Goal: Task Accomplishment & Management: Manage account settings

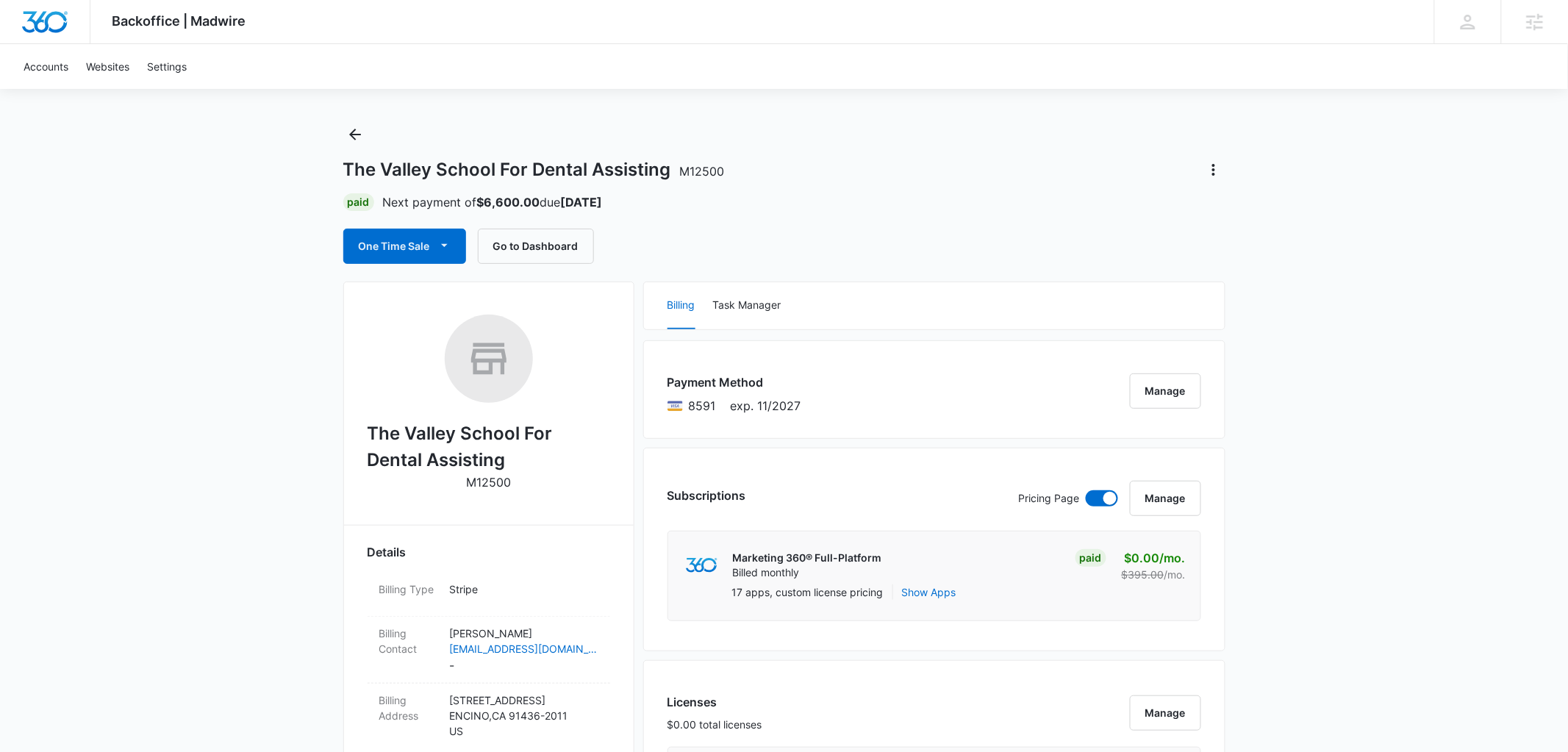
scroll to position [31, 0]
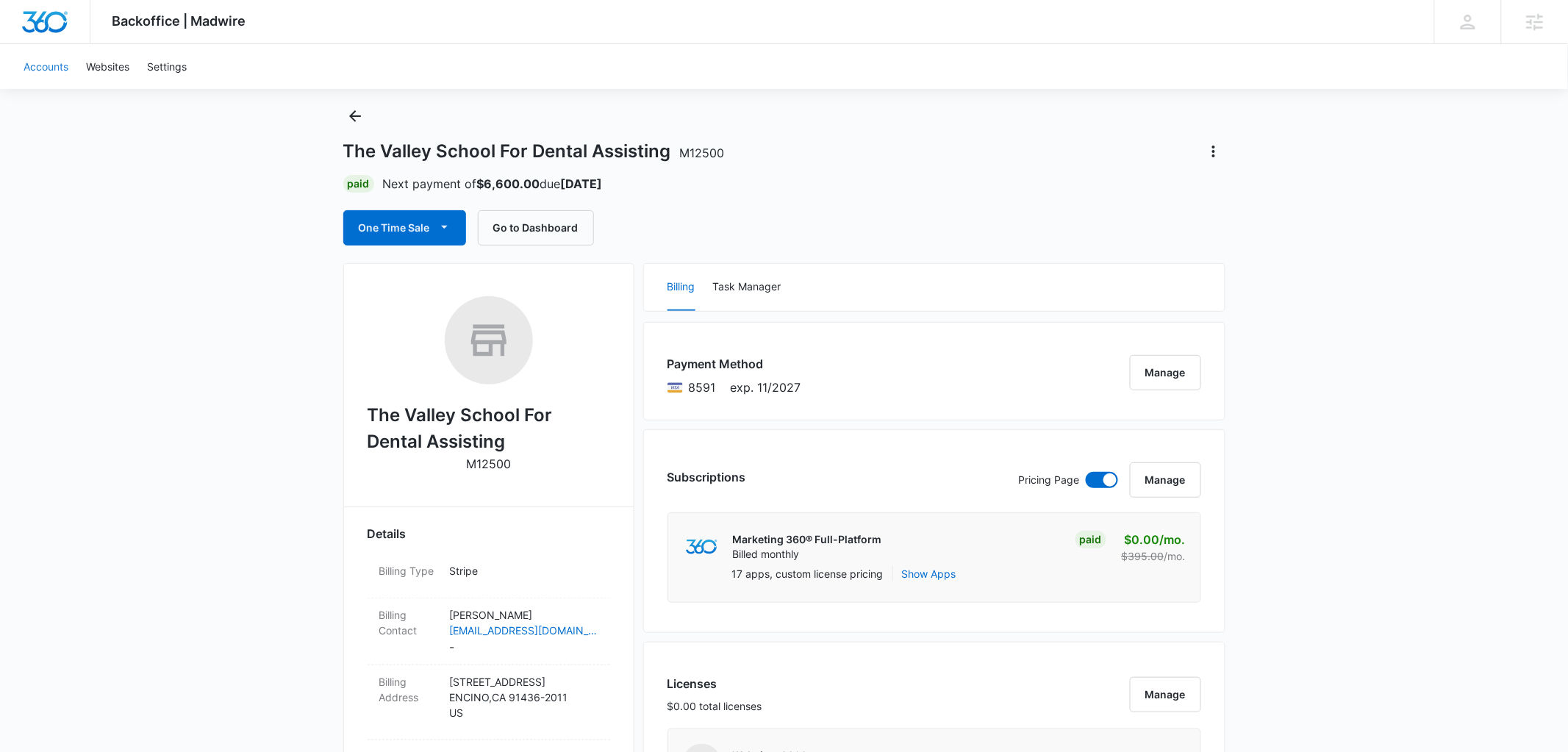
click at [35, 56] on link "Accounts" at bounding box center [46, 66] width 63 height 45
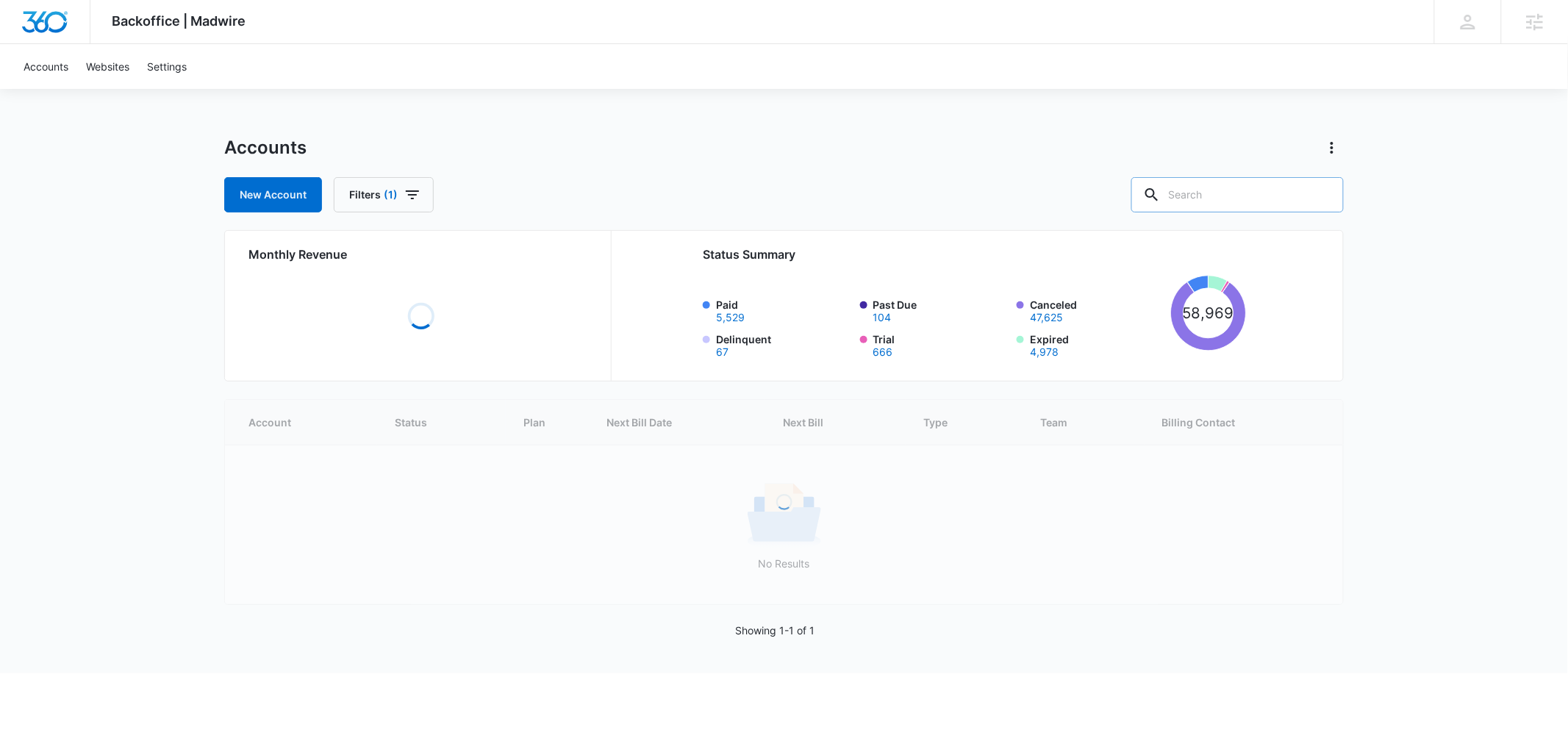
click at [1270, 196] on input "text" at bounding box center [1237, 195] width 212 height 35
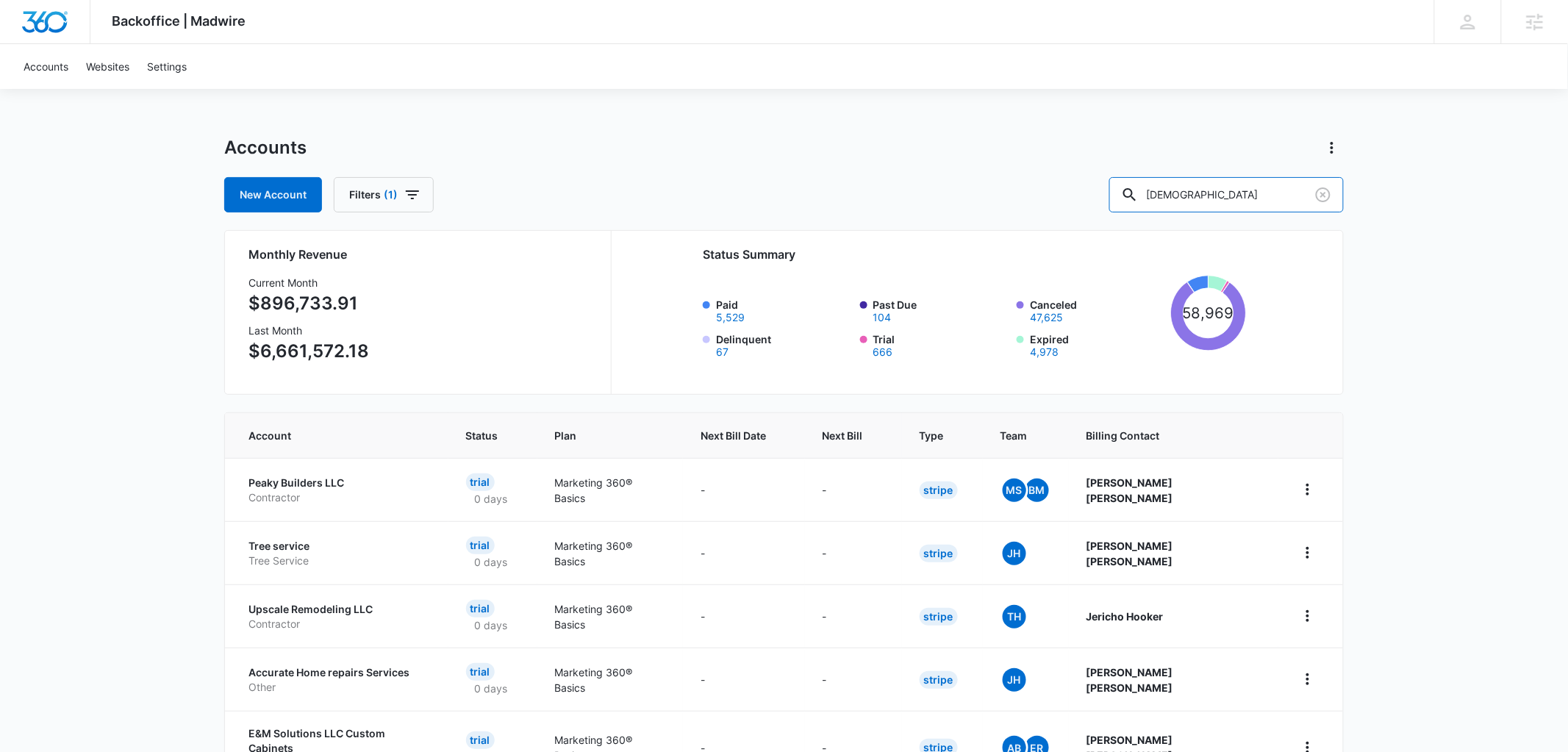
type input "hispanos"
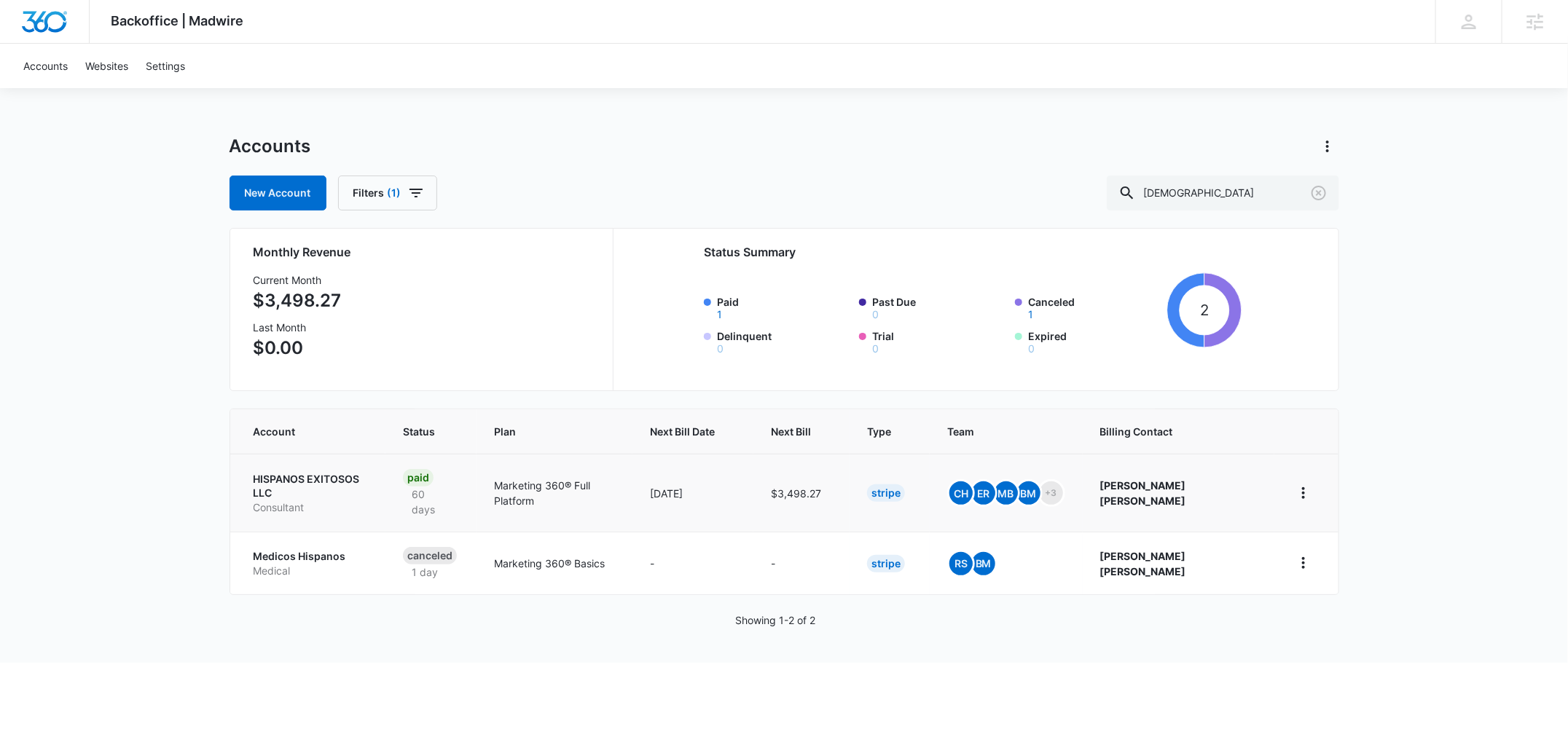
click at [294, 463] on td "HISPANOS EXITOSOS LLC Consultant" at bounding box center [307, 492] width 155 height 78
click at [296, 478] on p "HISPANOS EXITOSOS LLC" at bounding box center [311, 485] width 114 height 29
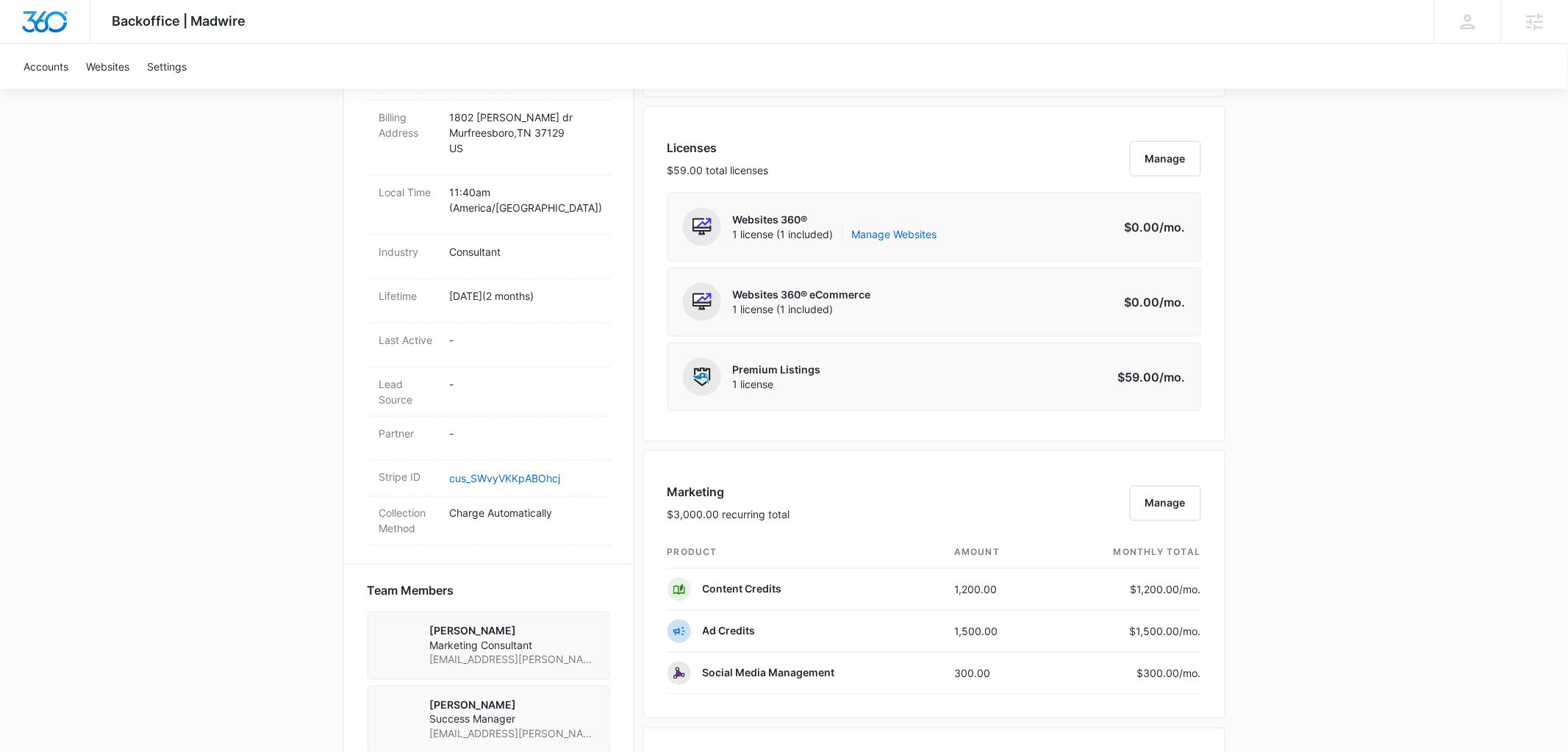
scroll to position [648, 0]
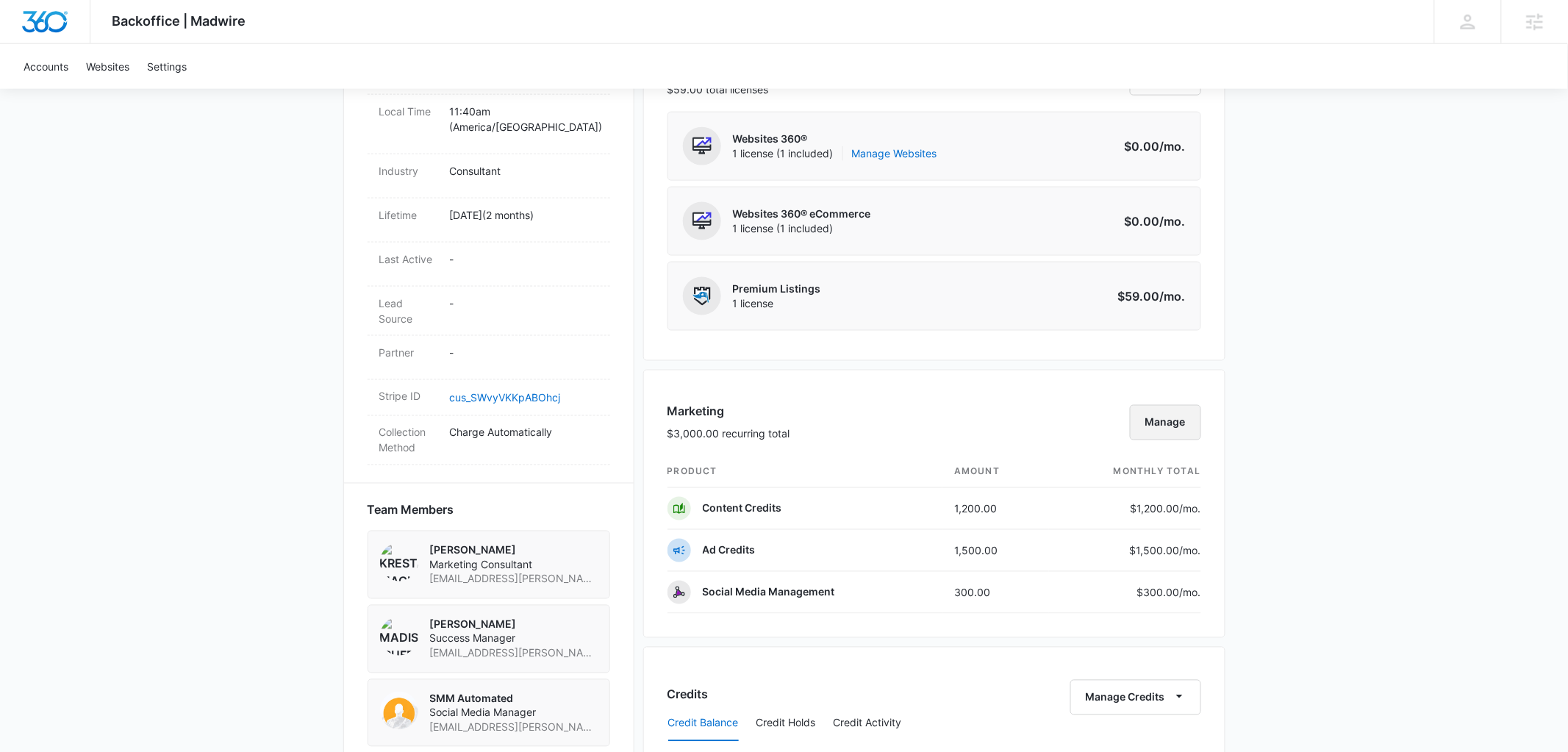
click at [1155, 424] on button "Manage" at bounding box center [1166, 423] width 72 height 35
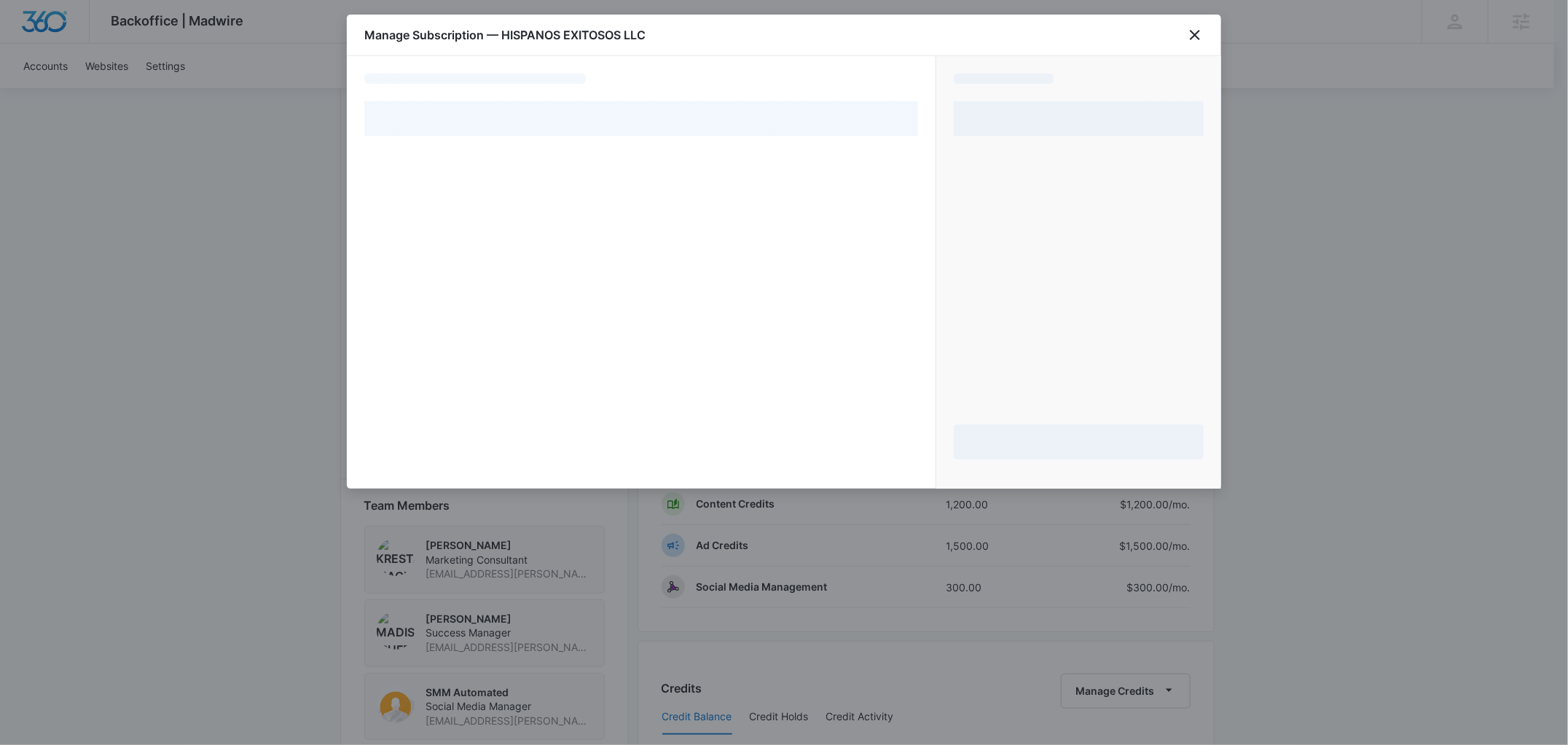
select select "pm_1RiM7cA4n8RTgNjUF1Ia6ymD"
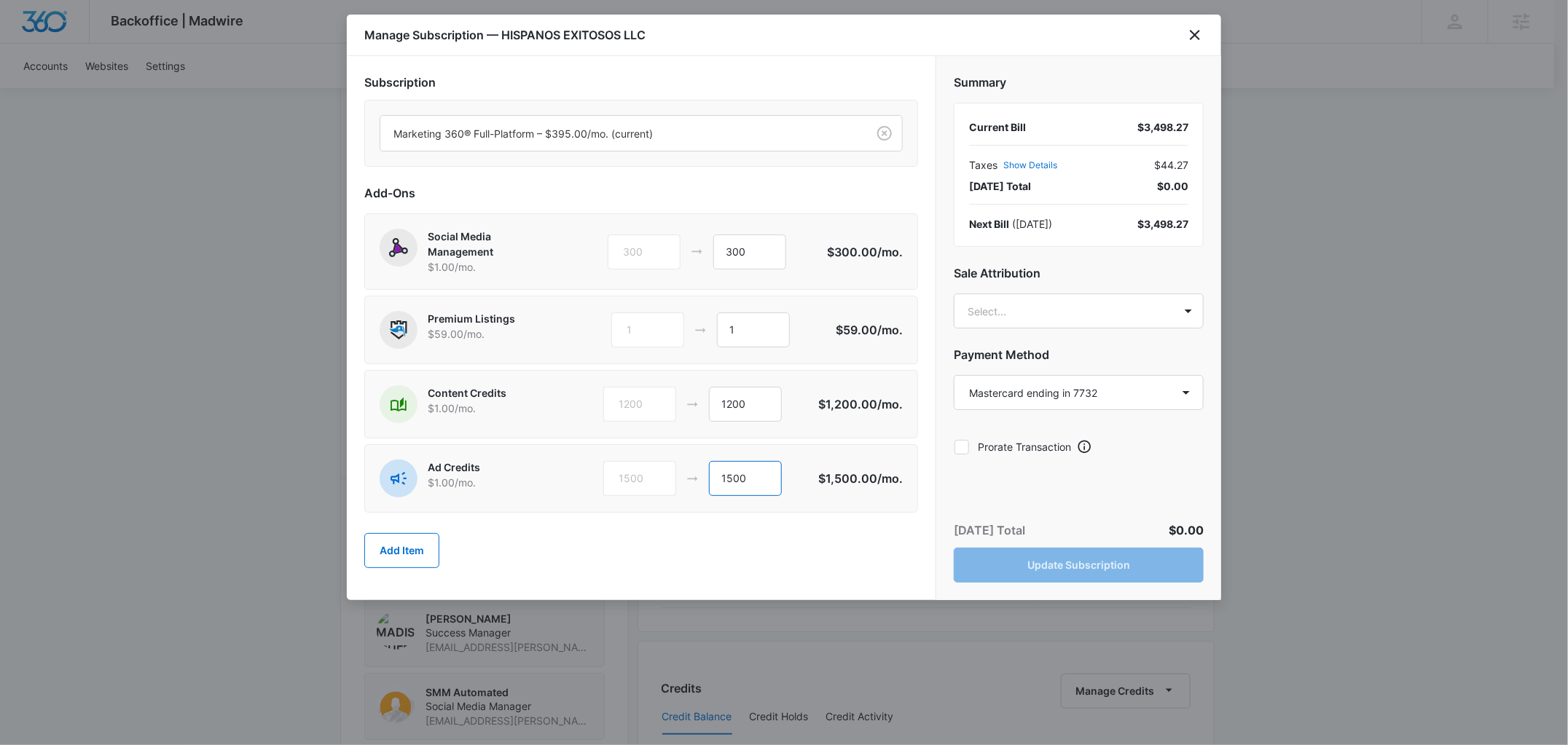
drag, startPoint x: 763, startPoint y: 480, endPoint x: 666, endPoint y: 491, distance: 97.6
click at [666, 491] on div "1500 1500" at bounding box center [711, 478] width 215 height 35
drag, startPoint x: 761, startPoint y: 491, endPoint x: 651, endPoint y: 472, distance: 111.6
click at [651, 472] on div "1500 1500" at bounding box center [711, 478] width 215 height 35
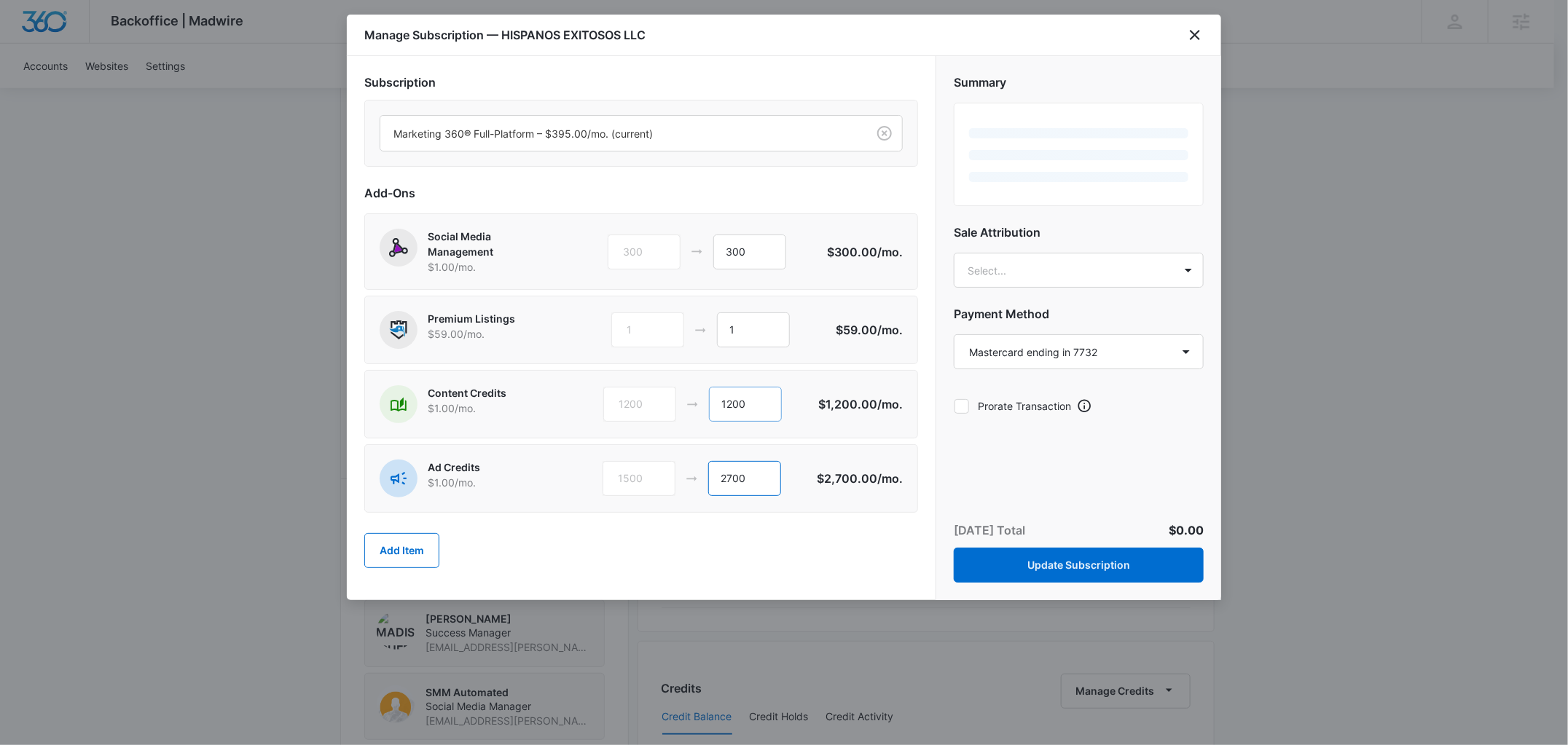
type input "2700"
drag, startPoint x: 779, startPoint y: 405, endPoint x: 554, endPoint y: 380, distance: 226.4
click at [554, 380] on div "Content Credits $1.00 /mo. 1200 1200 $1,200.00 /mo." at bounding box center [642, 404] width 554 height 68
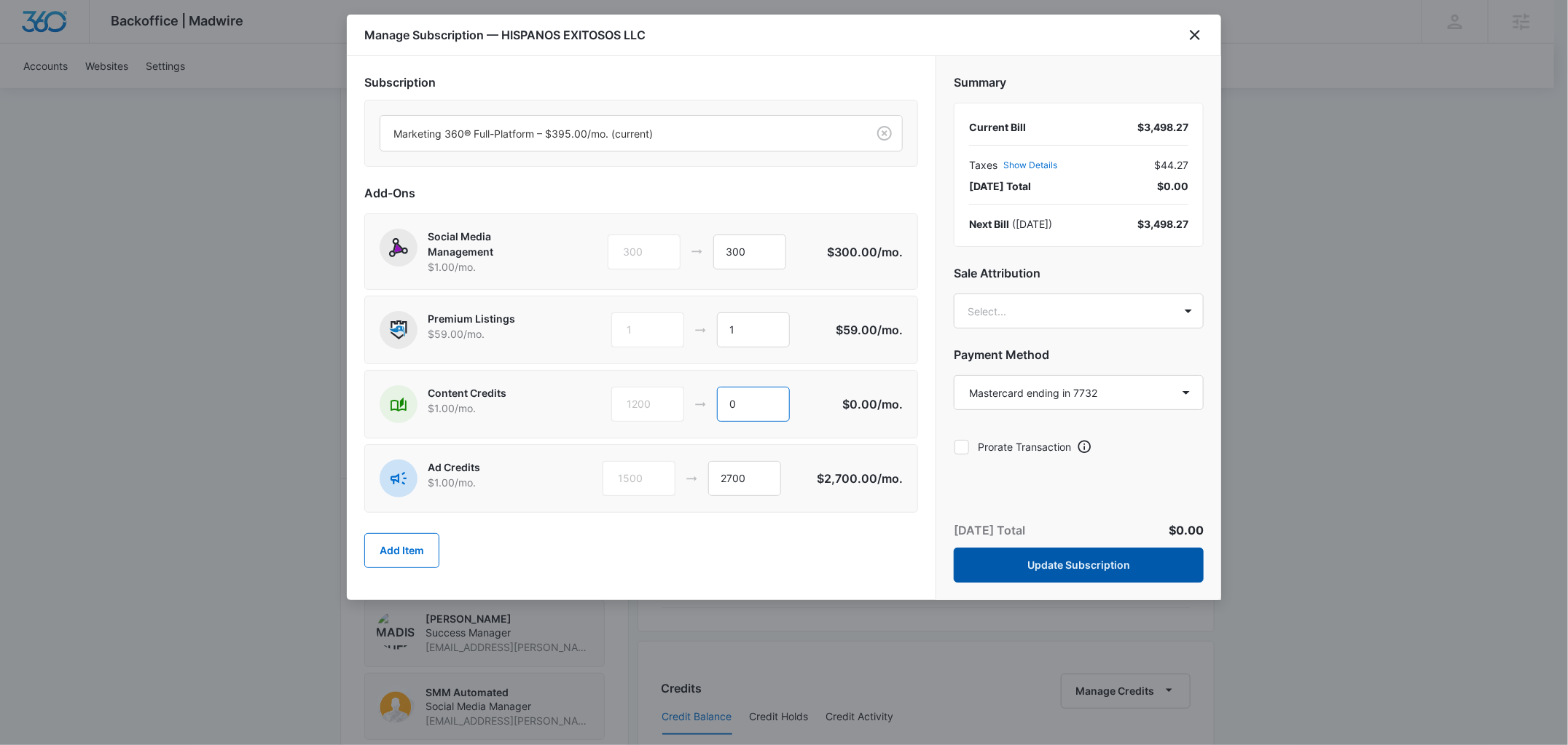
type input "0"
click at [1080, 569] on button "Update Subscription" at bounding box center [1079, 565] width 250 height 35
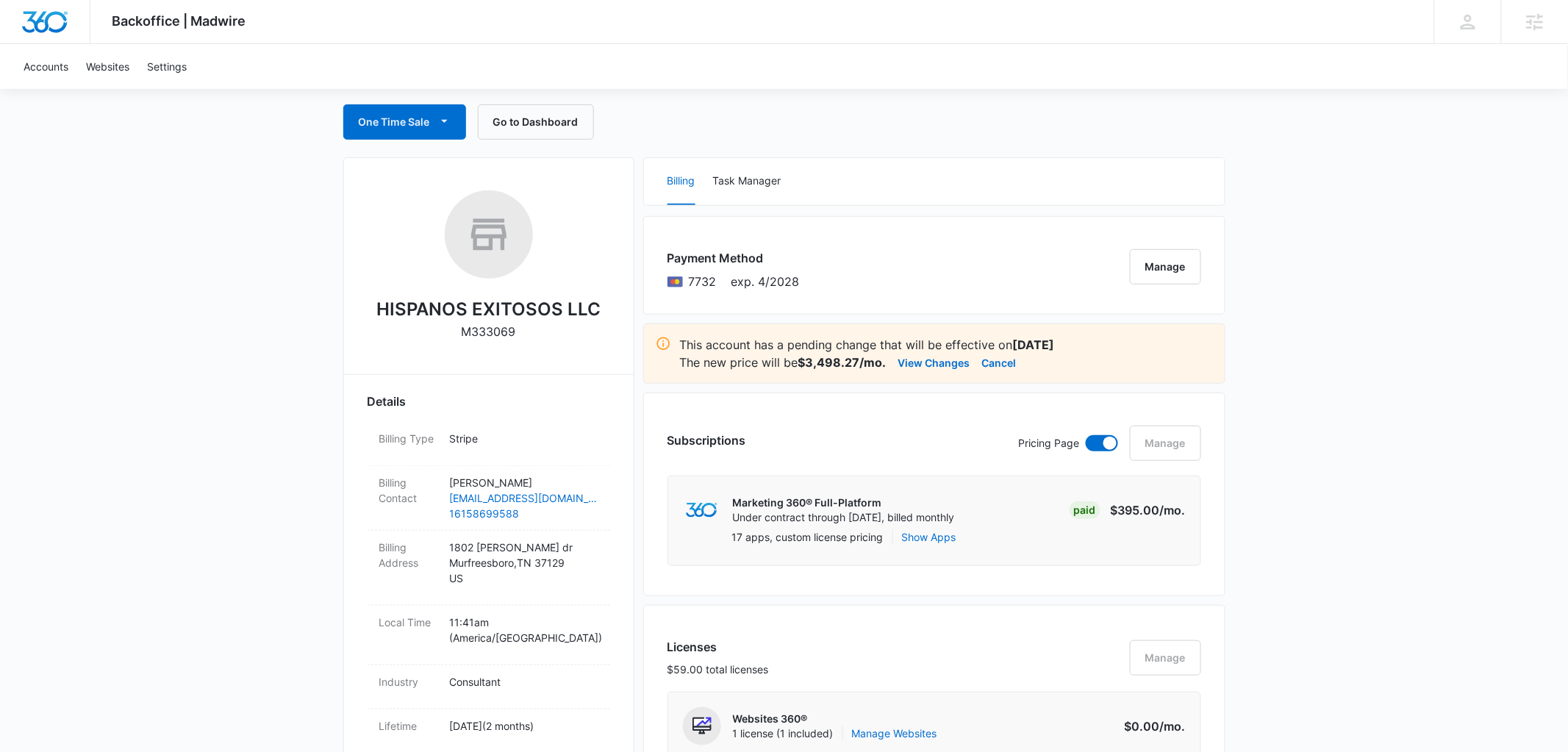
scroll to position [0, 0]
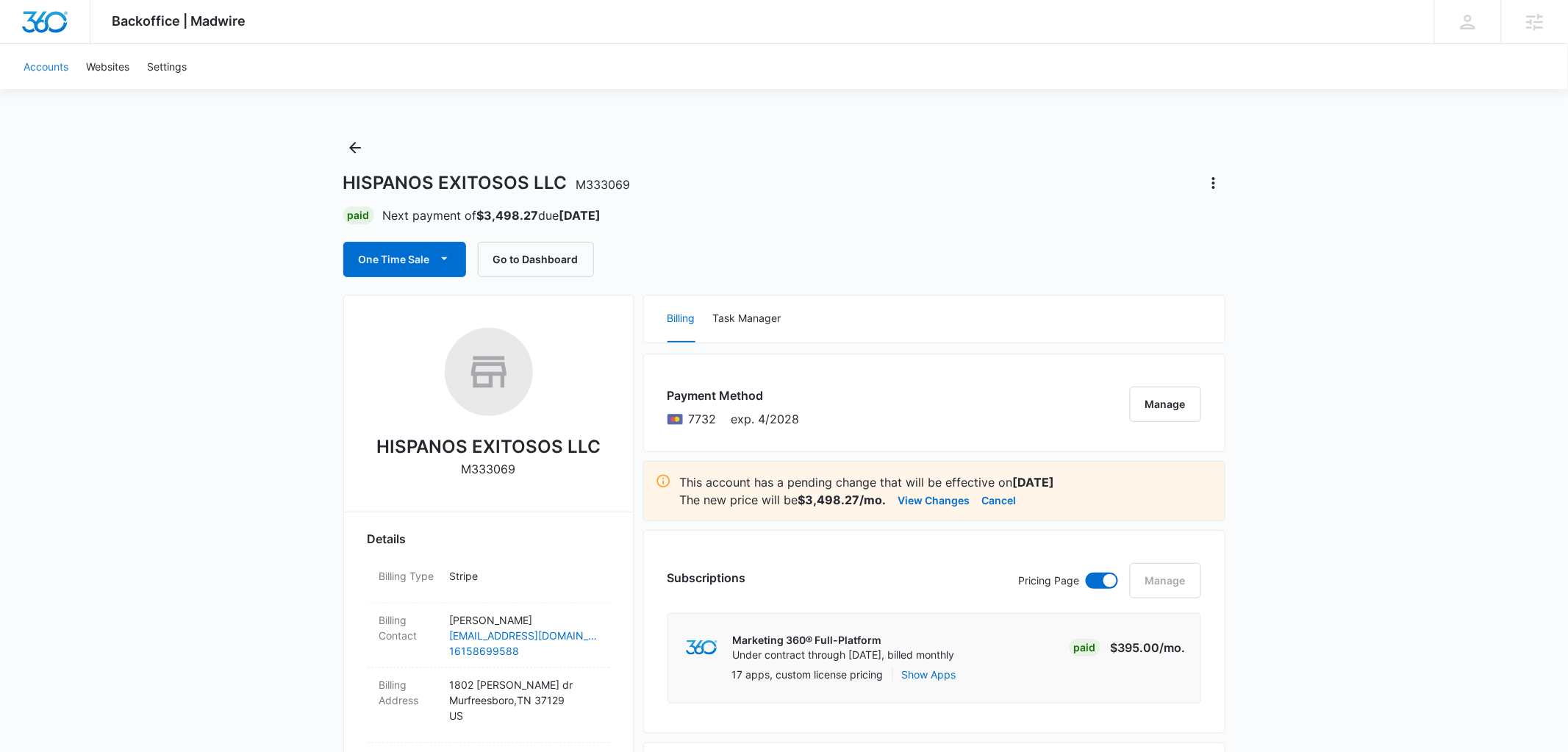
click at [29, 66] on link "Accounts" at bounding box center [46, 66] width 63 height 45
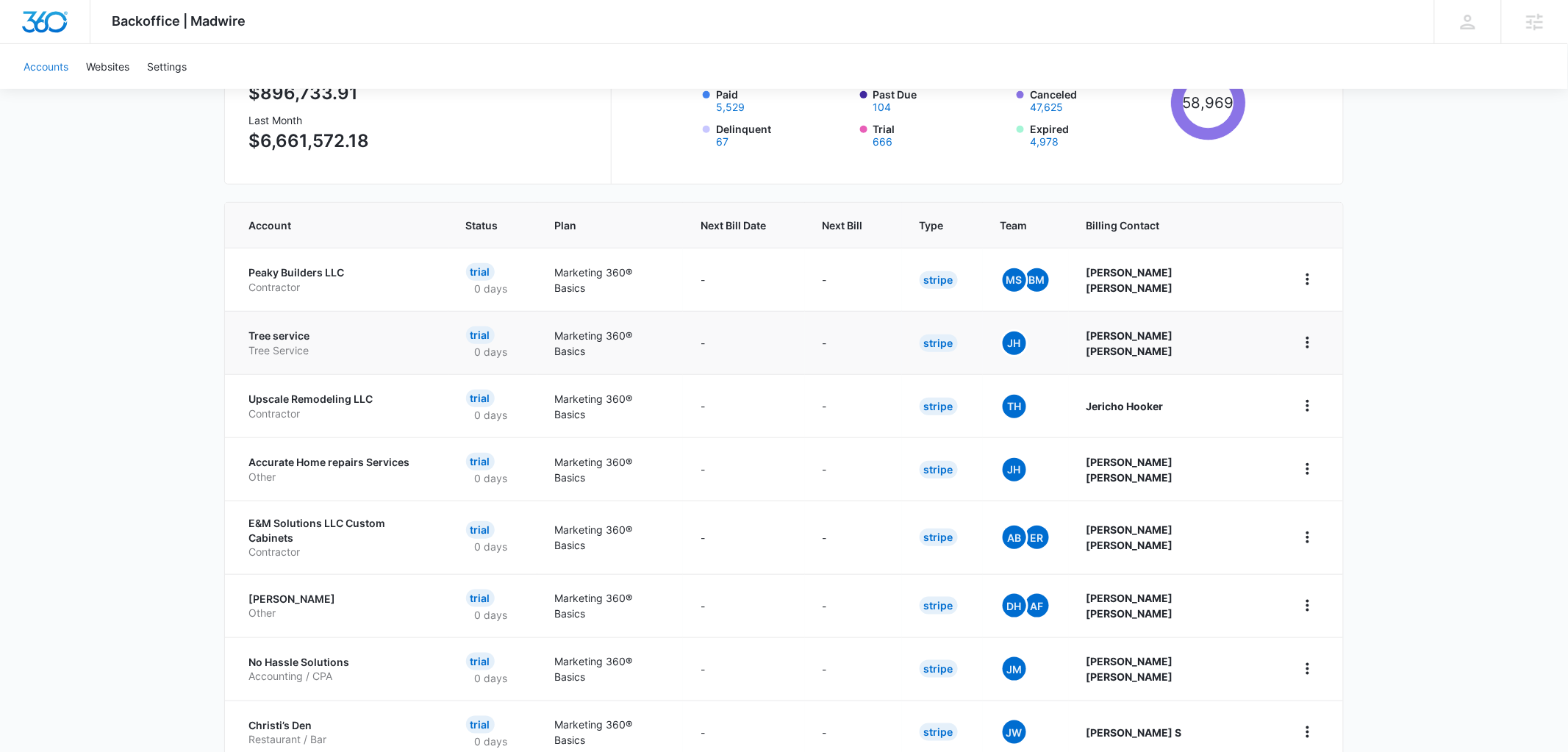
scroll to position [141, 0]
